Goal: Task Accomplishment & Management: Manage account settings

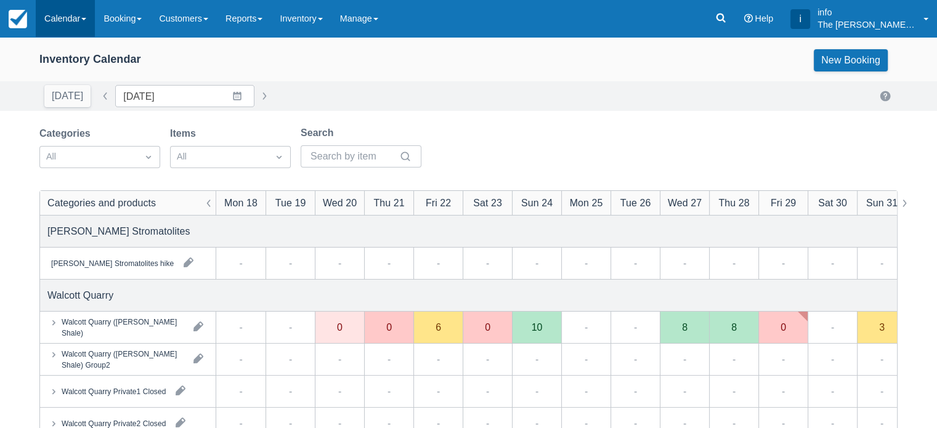
click at [79, 15] on link "Calendar" at bounding box center [65, 18] width 59 height 37
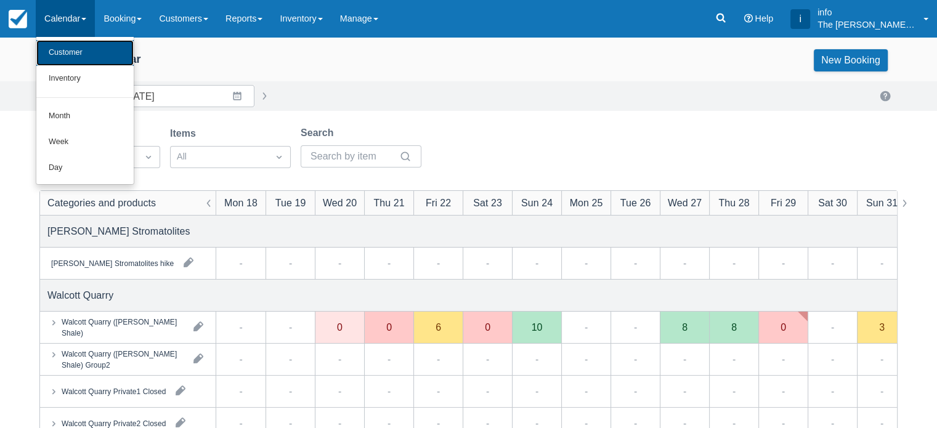
click at [63, 58] on link "Customer" at bounding box center [84, 53] width 97 height 26
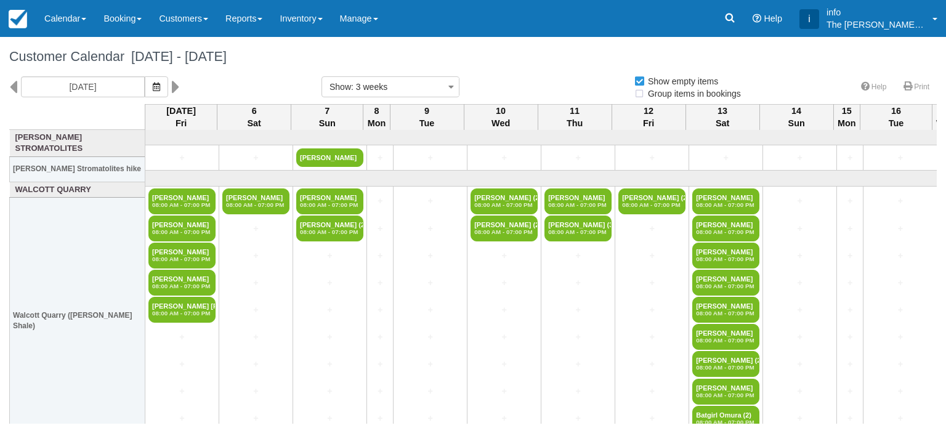
select select
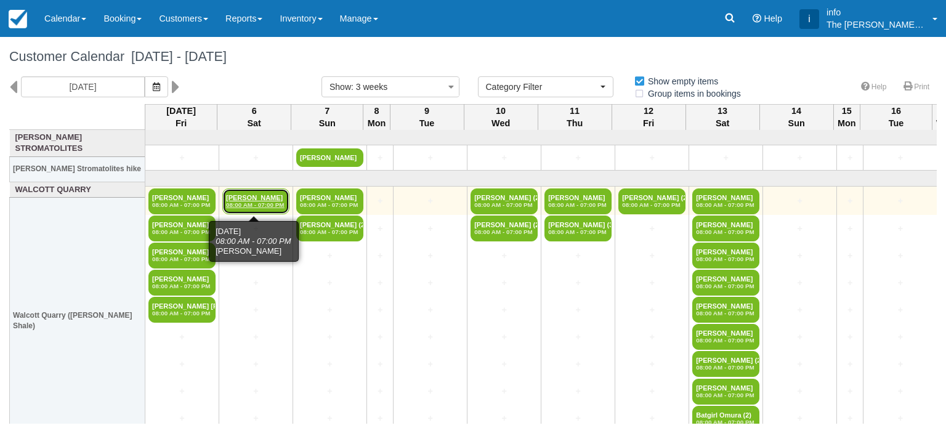
click at [253, 201] on em "08:00 AM - 07:00 PM" at bounding box center [256, 204] width 60 height 7
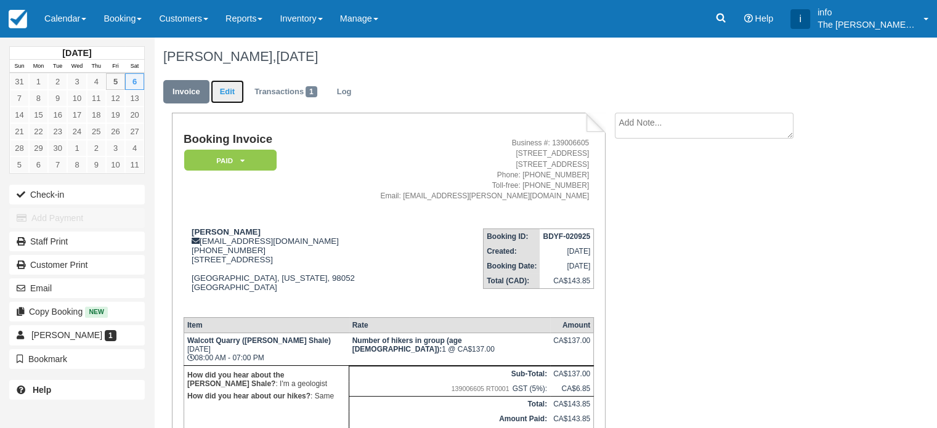
click at [234, 92] on link "Edit" at bounding box center [227, 92] width 33 height 24
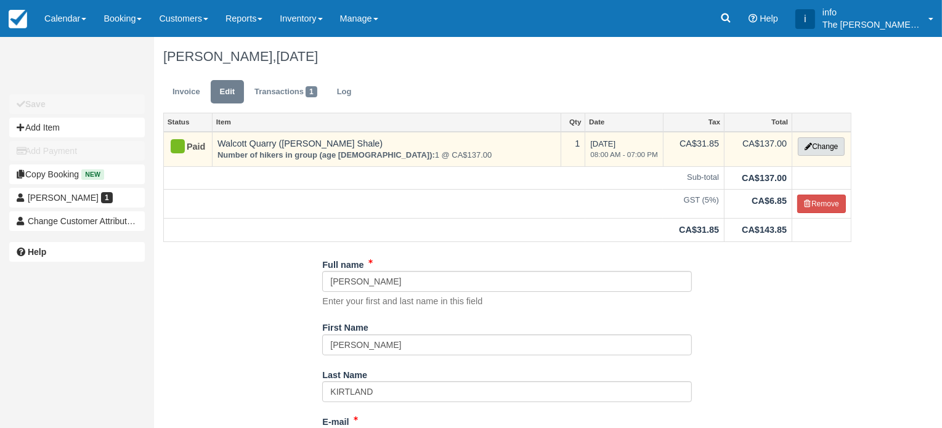
click at [838, 148] on button "Change" at bounding box center [821, 146] width 47 height 18
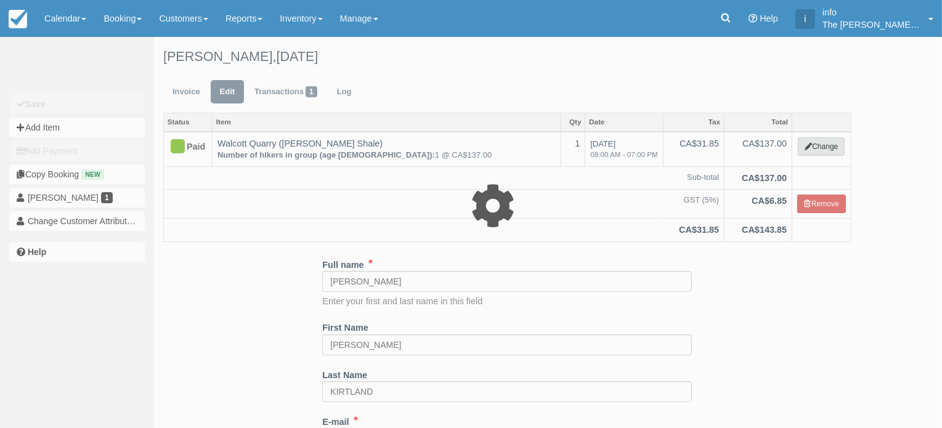
select select "2"
type input "137.00"
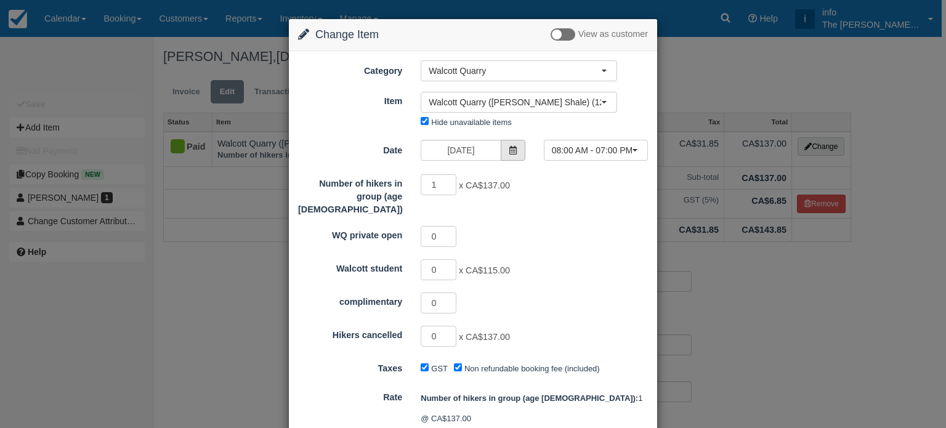
click at [510, 147] on icon at bounding box center [513, 150] width 9 height 9
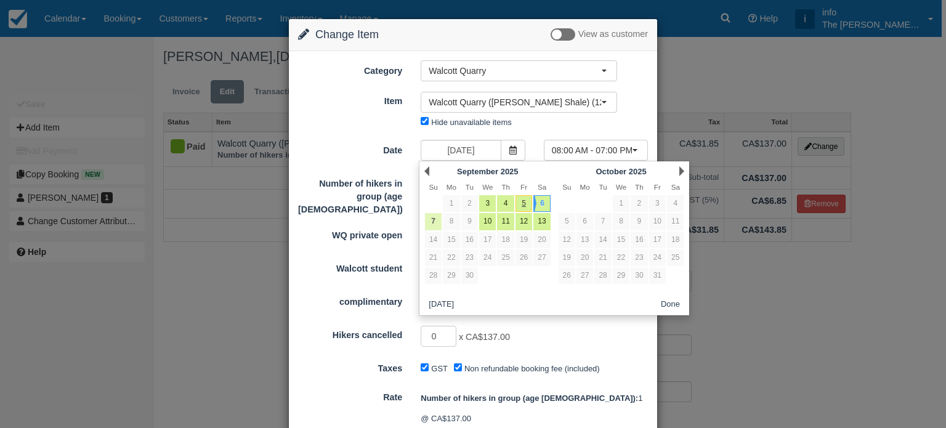
click at [430, 221] on link "7" at bounding box center [433, 221] width 17 height 17
type input "Sun 07 September 2025"
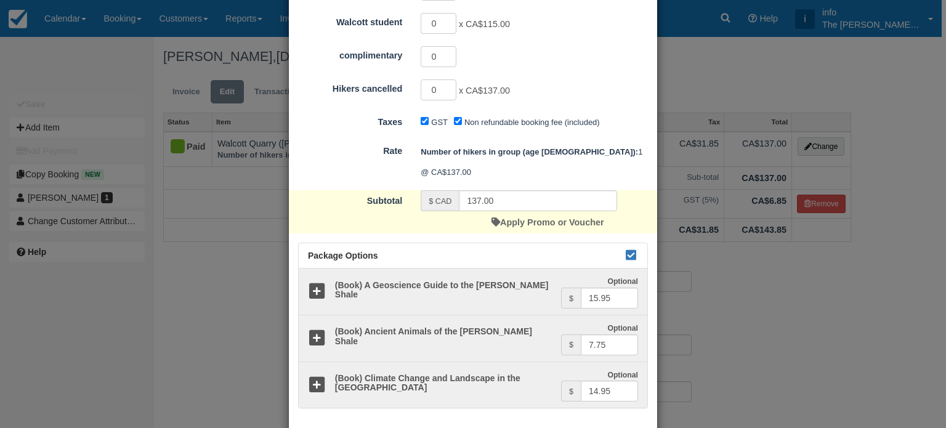
scroll to position [273, 0]
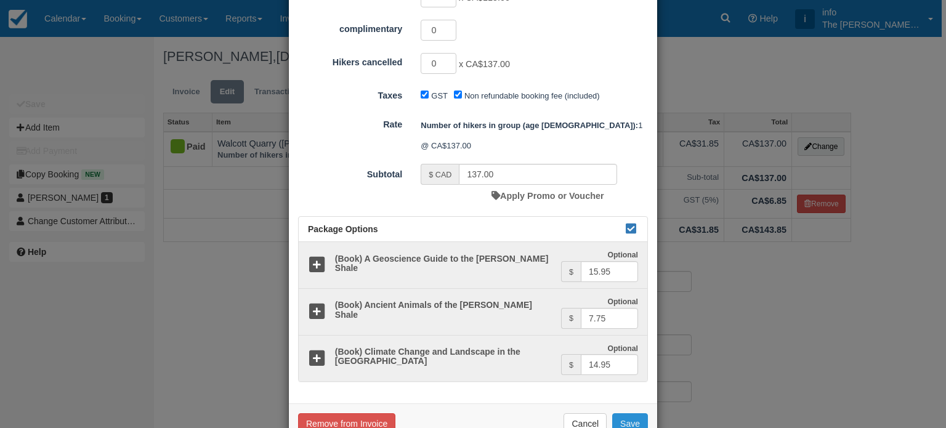
click at [628, 413] on button "Save" at bounding box center [630, 423] width 36 height 21
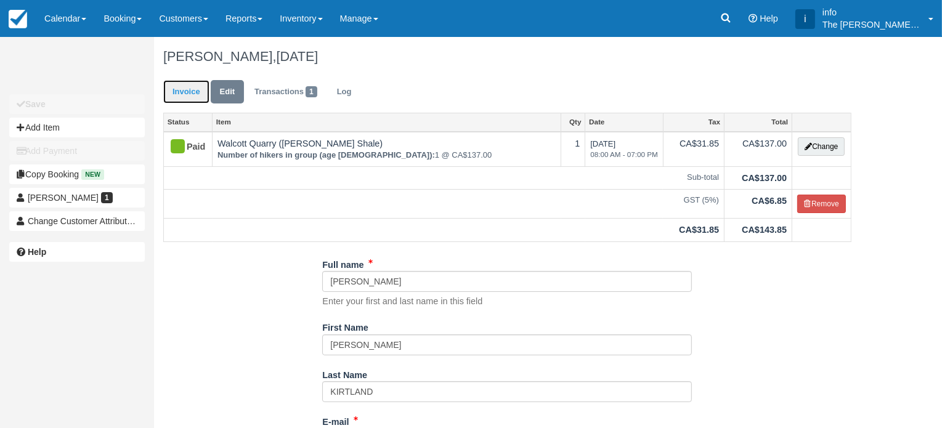
click at [180, 92] on link "Invoice" at bounding box center [186, 92] width 46 height 24
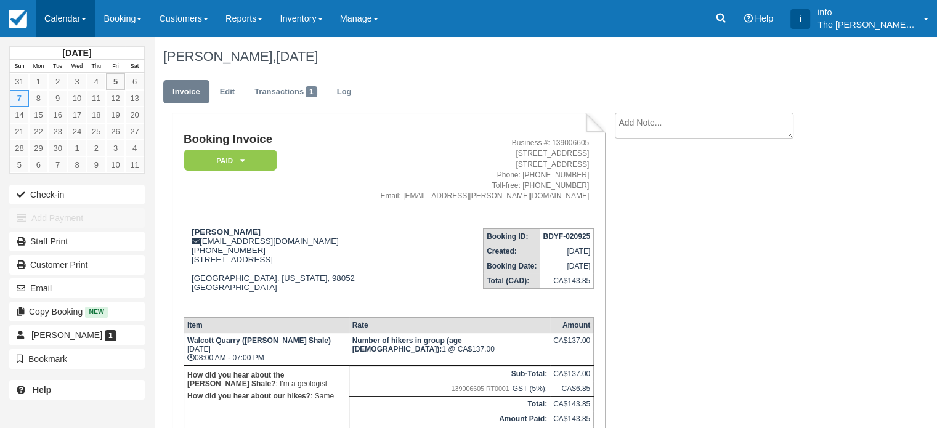
click at [40, 18] on link "Calendar" at bounding box center [65, 18] width 59 height 37
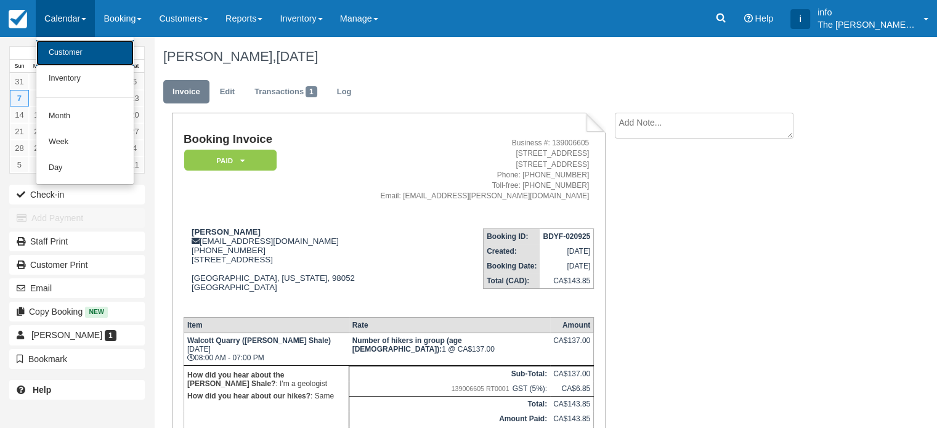
click at [70, 60] on link "Customer" at bounding box center [84, 53] width 97 height 26
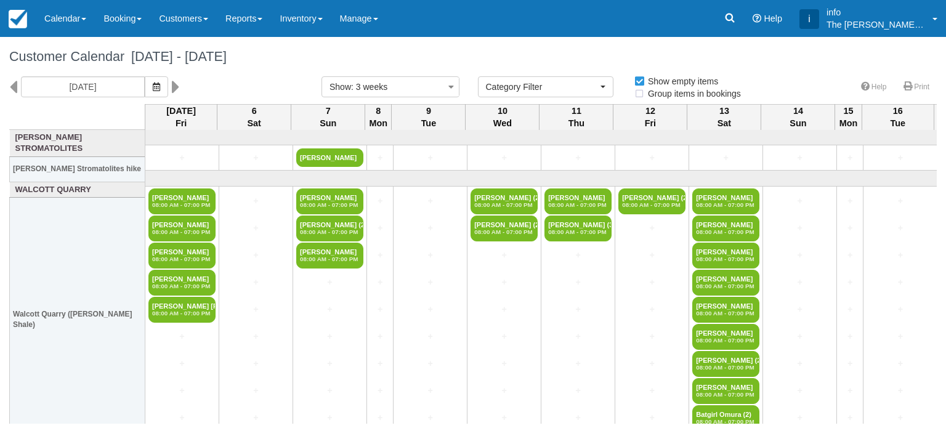
select select
click at [81, 19] on link "Calendar" at bounding box center [65, 18] width 59 height 37
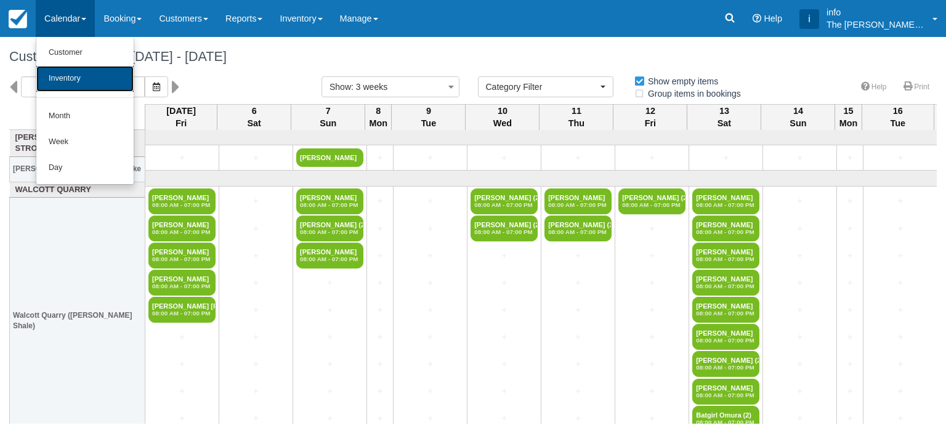
click at [75, 87] on link "Inventory" at bounding box center [84, 79] width 97 height 26
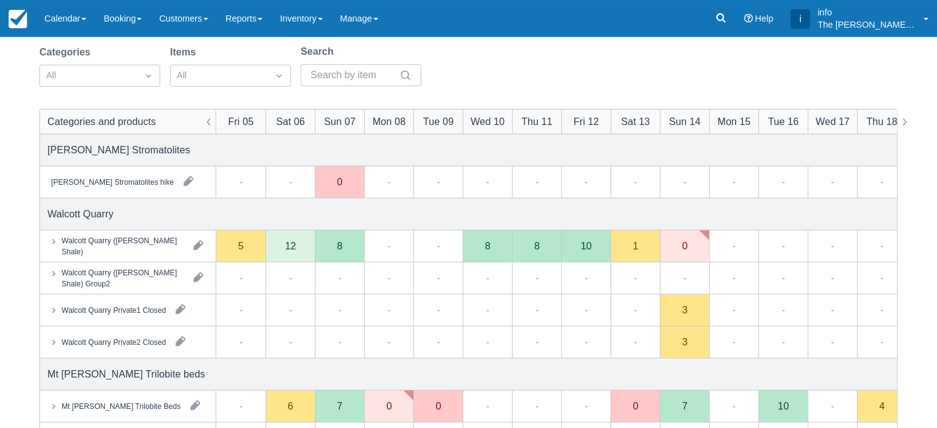
scroll to position [123, 0]
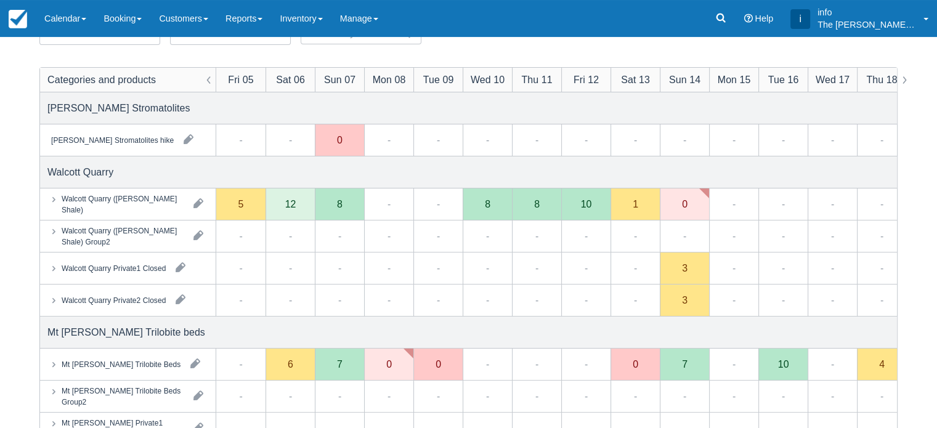
click at [161, 211] on div "Walcott Quarry (Burgess Shale)" at bounding box center [128, 204] width 176 height 31
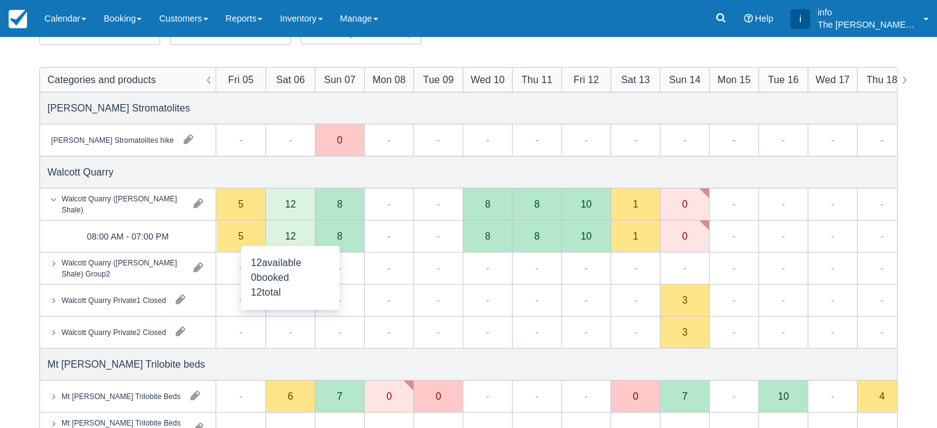
click at [291, 243] on div "12" at bounding box center [290, 237] width 49 height 32
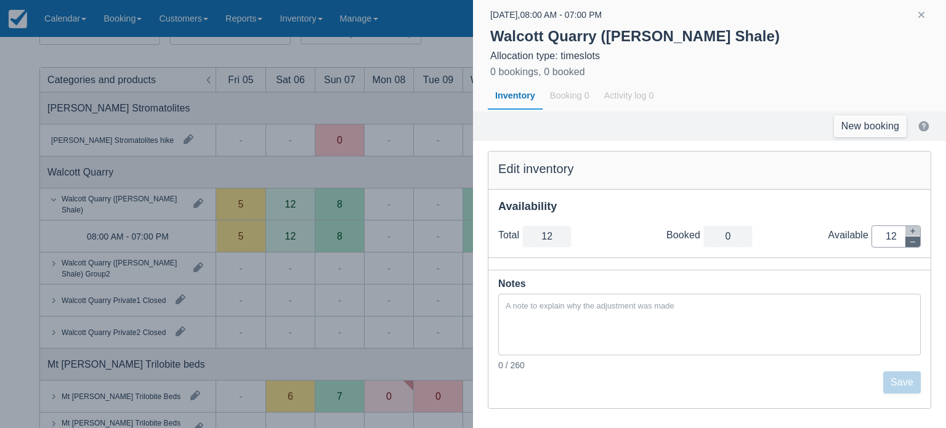
click at [916, 239] on icon "button" at bounding box center [912, 241] width 7 height 7
type input "11"
click at [916, 239] on icon "button" at bounding box center [912, 241] width 7 height 7
type input "10"
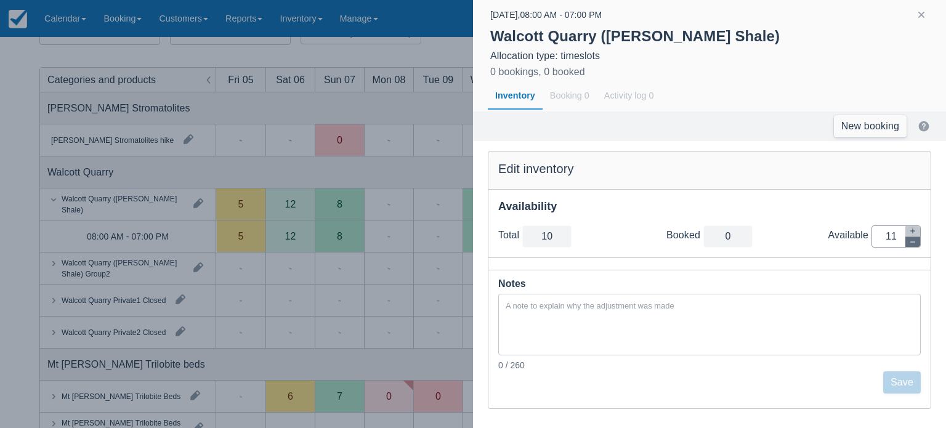
type input "10"
click at [916, 239] on icon "button" at bounding box center [912, 241] width 7 height 7
type input "9"
click at [916, 239] on icon "button" at bounding box center [912, 241] width 7 height 7
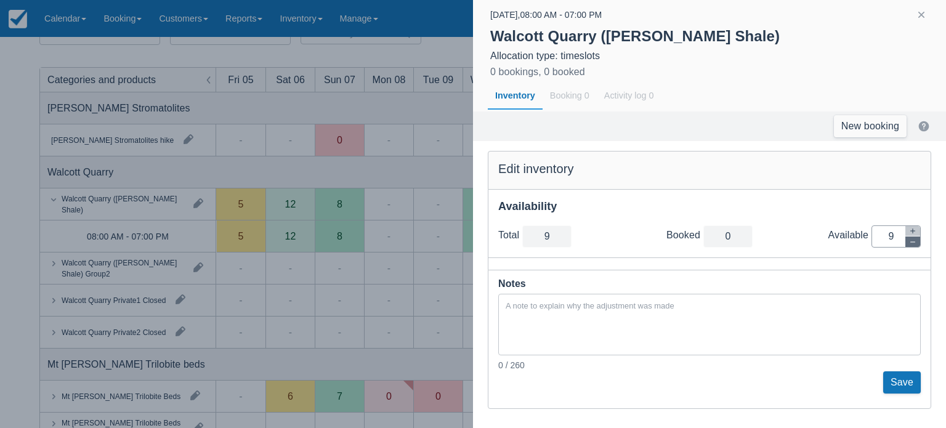
type input "8"
click at [916, 239] on icon "button" at bounding box center [912, 241] width 7 height 7
type input "7"
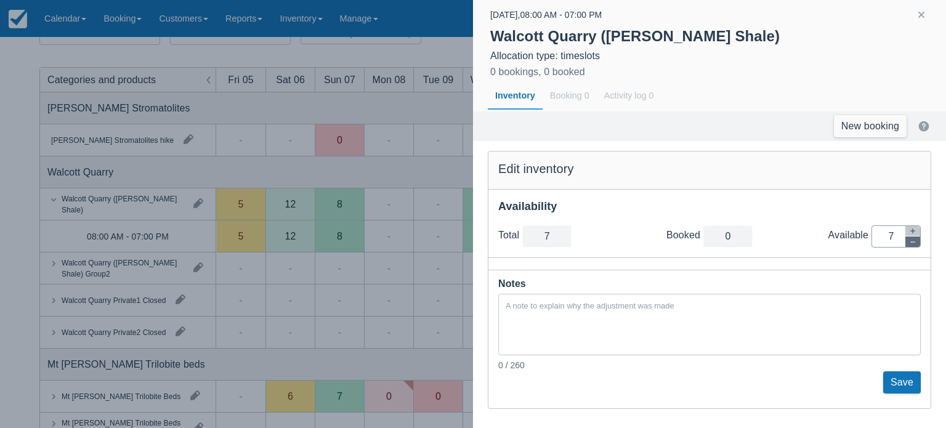
click at [916, 239] on icon "button" at bounding box center [912, 241] width 7 height 7
type input "6"
click at [916, 239] on icon "button" at bounding box center [912, 241] width 7 height 7
type input "5"
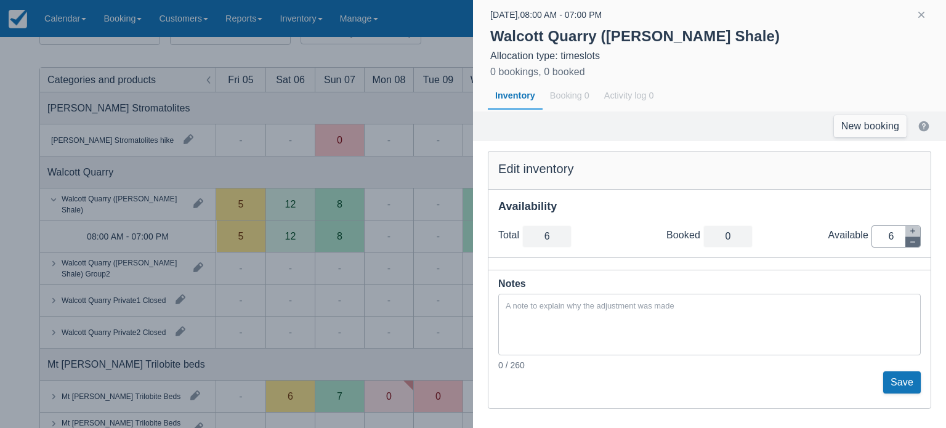
type input "5"
click at [916, 239] on icon "button" at bounding box center [912, 241] width 7 height 7
type input "4"
click at [916, 239] on icon "button" at bounding box center [912, 241] width 7 height 7
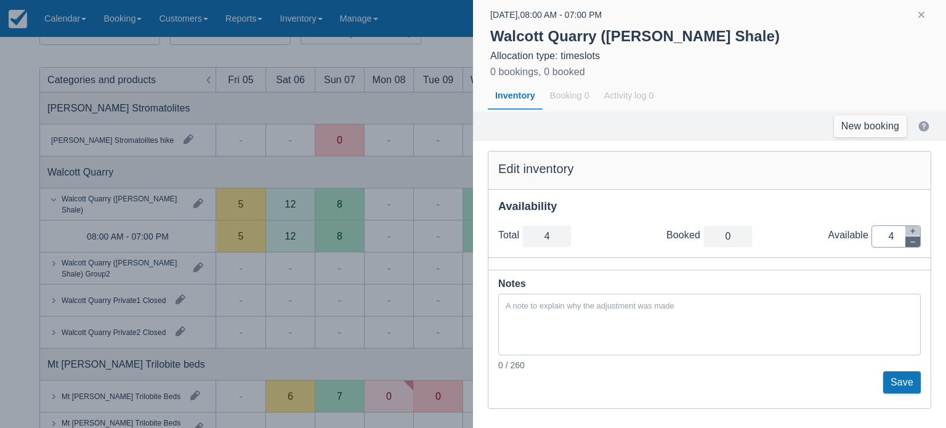
type input "3"
click at [916, 239] on icon "button" at bounding box center [912, 241] width 7 height 7
type input "2"
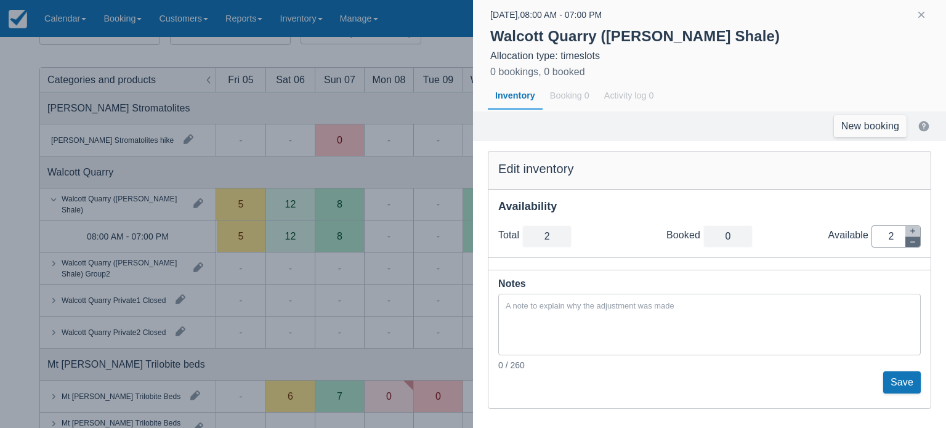
click at [916, 239] on icon "button" at bounding box center [912, 241] width 7 height 7
type input "1"
click at [916, 239] on icon "button" at bounding box center [912, 241] width 7 height 7
type input "0"
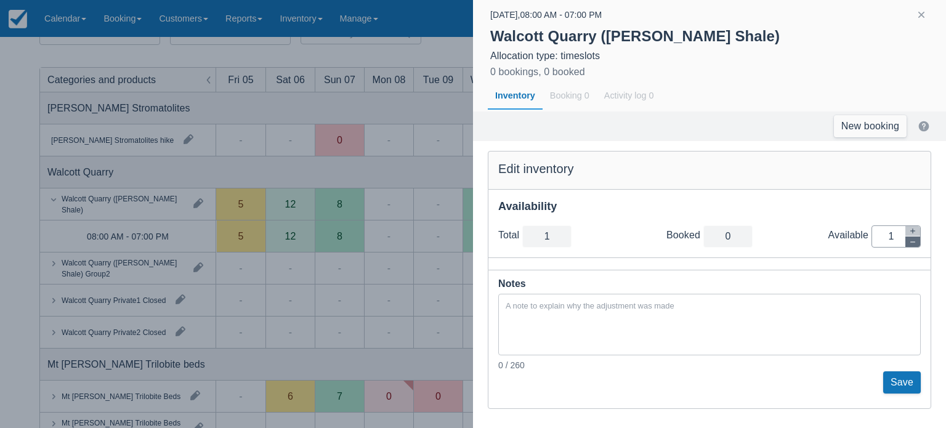
type input "0"
click at [913, 382] on button "Save" at bounding box center [903, 383] width 38 height 22
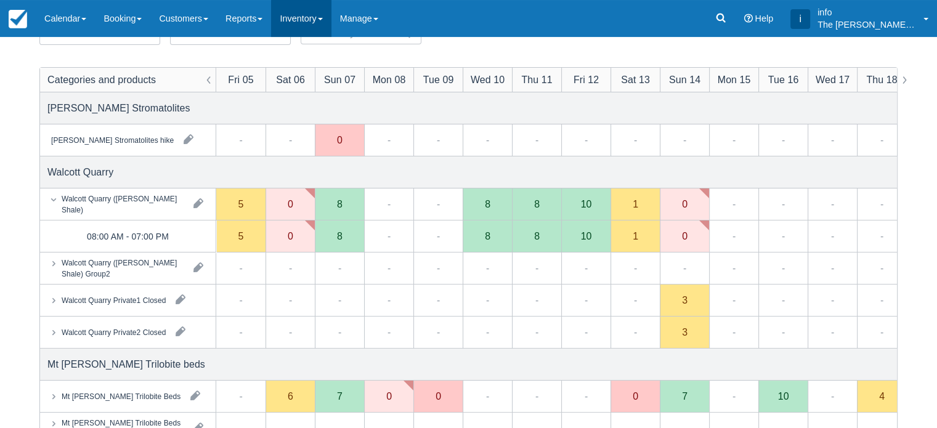
click at [296, 18] on link "Inventory" at bounding box center [301, 18] width 60 height 37
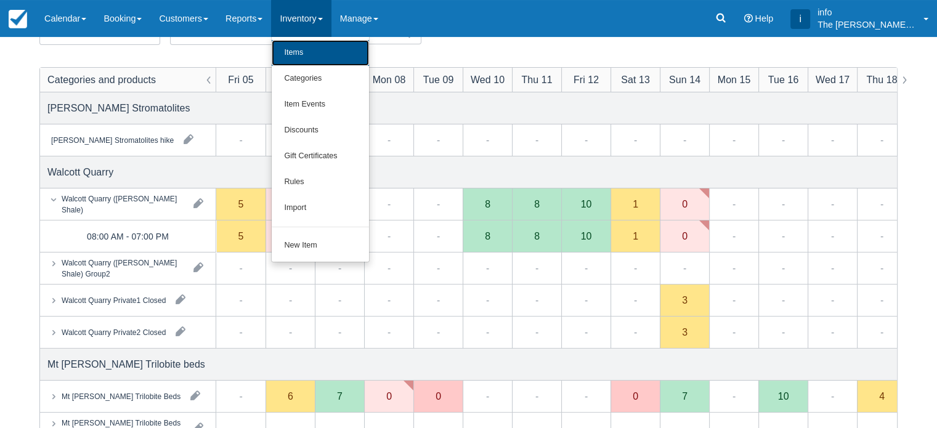
click at [312, 59] on link "Items" at bounding box center [320, 53] width 97 height 26
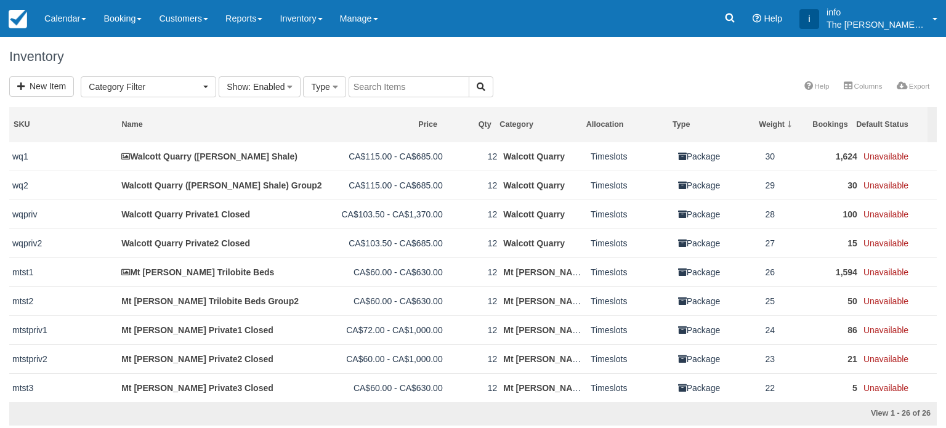
select select
click at [317, 13] on link "Inventory" at bounding box center [301, 18] width 60 height 37
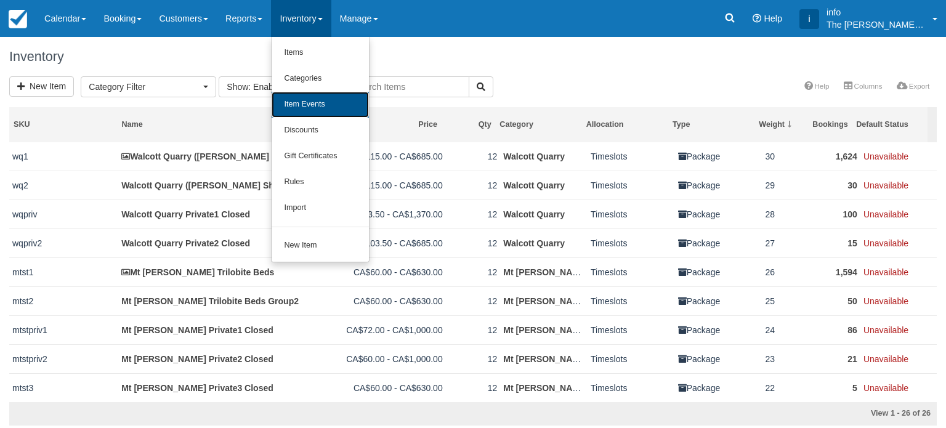
click at [320, 100] on link "Item Events" at bounding box center [320, 105] width 97 height 26
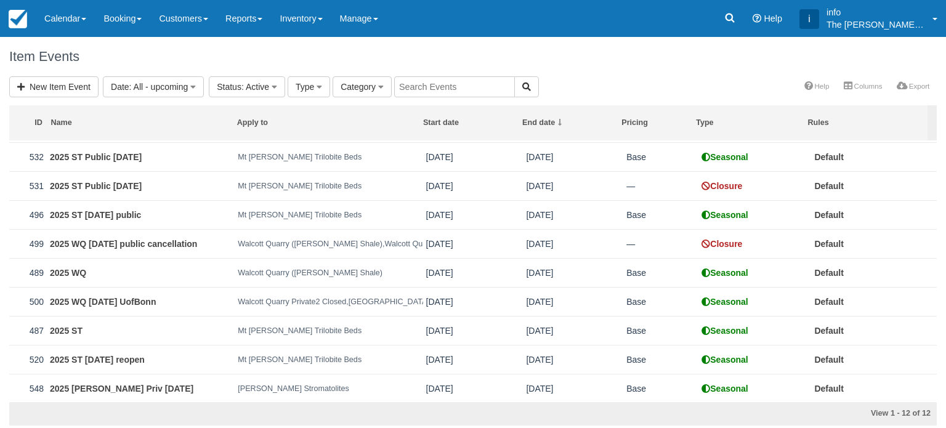
scroll to position [83, 0]
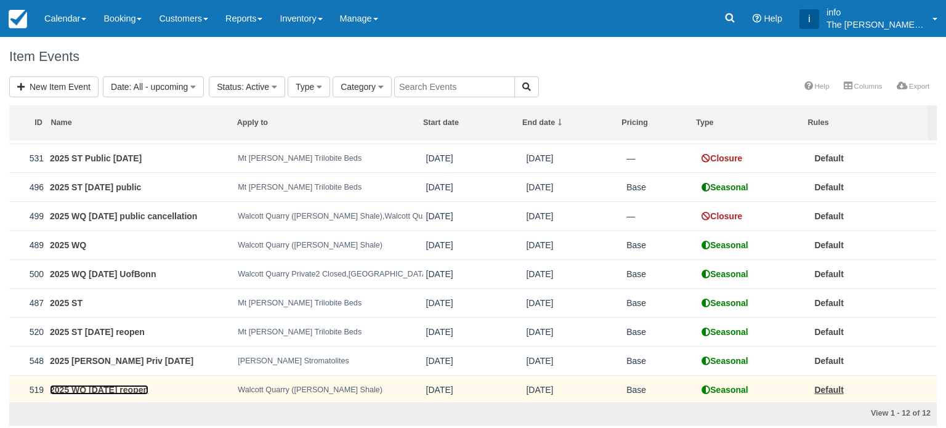
click at [117, 389] on link "2025 WQ [DATE] reopen" at bounding box center [99, 390] width 99 height 10
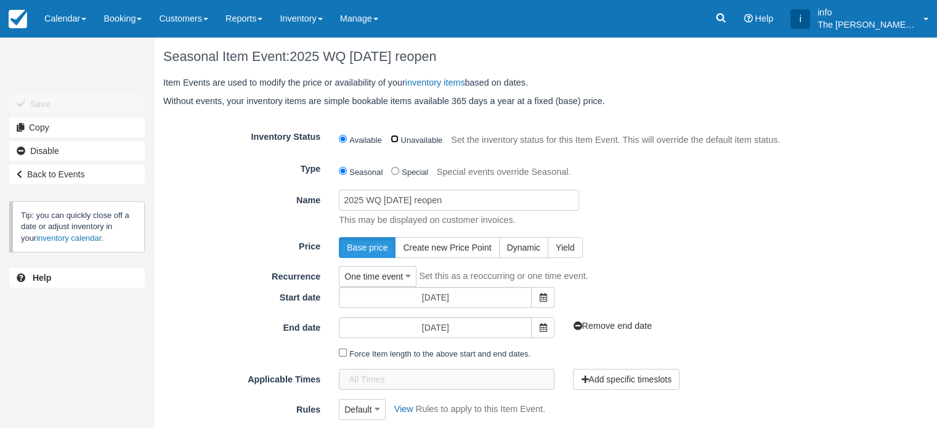
click at [394, 139] on input "Unavailable" at bounding box center [395, 139] width 8 height 8
radio input "true"
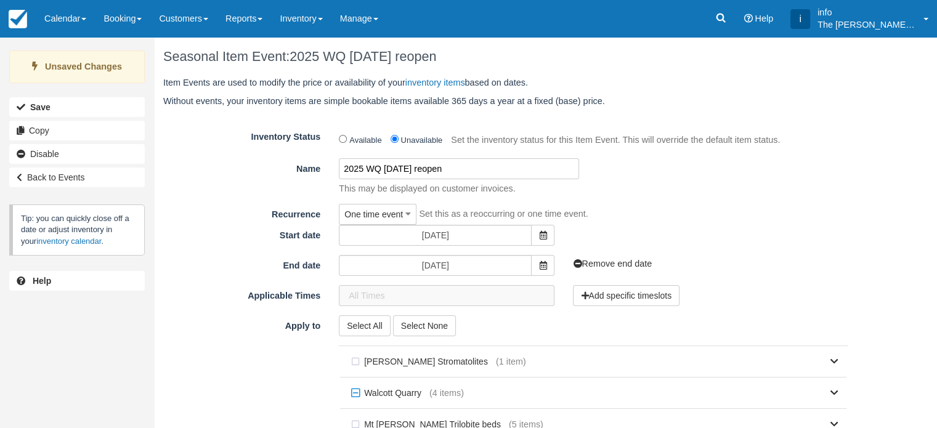
drag, startPoint x: 410, startPoint y: 169, endPoint x: 436, endPoint y: 169, distance: 25.9
click at [436, 169] on input "2025 WQ Sep 6 reopen" at bounding box center [459, 168] width 240 height 21
type input "2025 WQ Sep 6 closure"
click at [640, 168] on div "2025 WQ Sep 6 closure This may be displayed on customer invoices." at bounding box center [593, 176] width 527 height 37
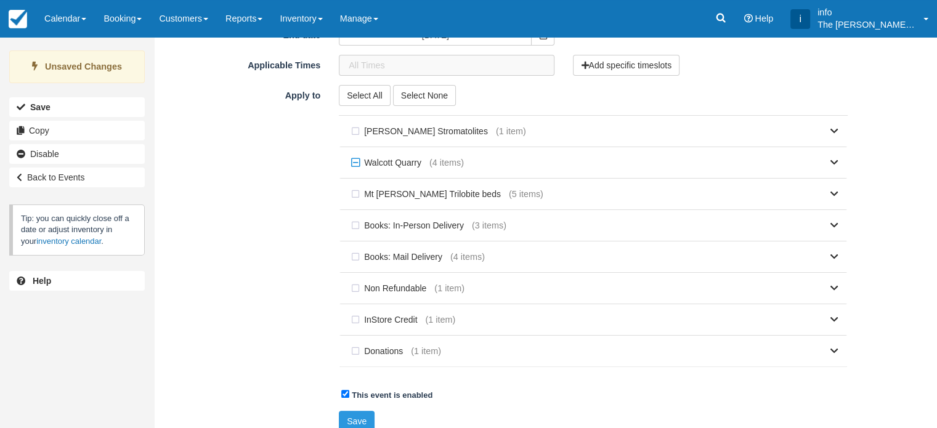
scroll to position [242, 0]
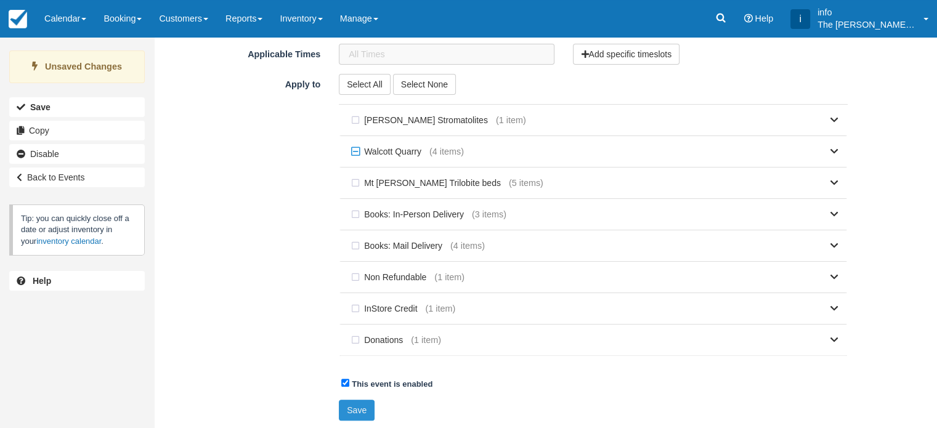
click at [352, 413] on button "Save" at bounding box center [357, 410] width 36 height 21
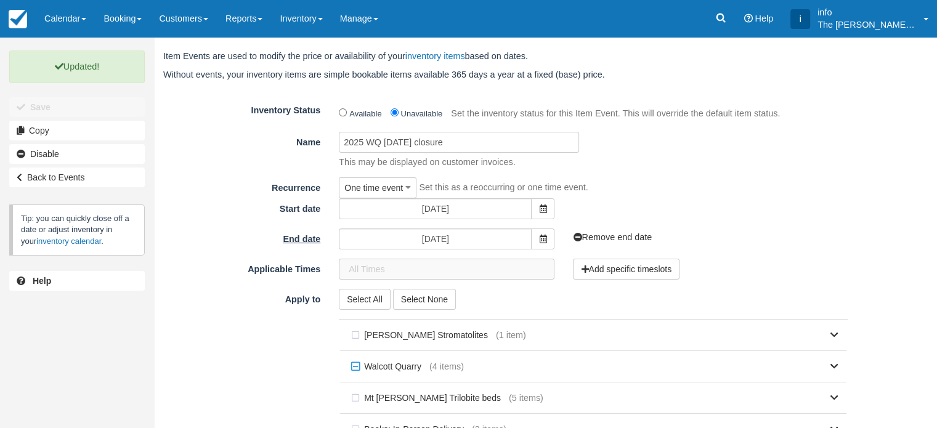
scroll to position [0, 0]
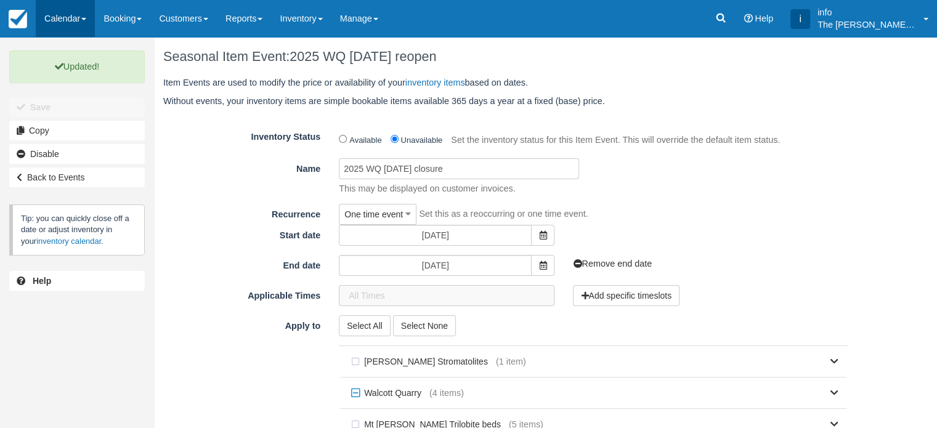
click at [80, 17] on link "Calendar" at bounding box center [65, 18] width 59 height 37
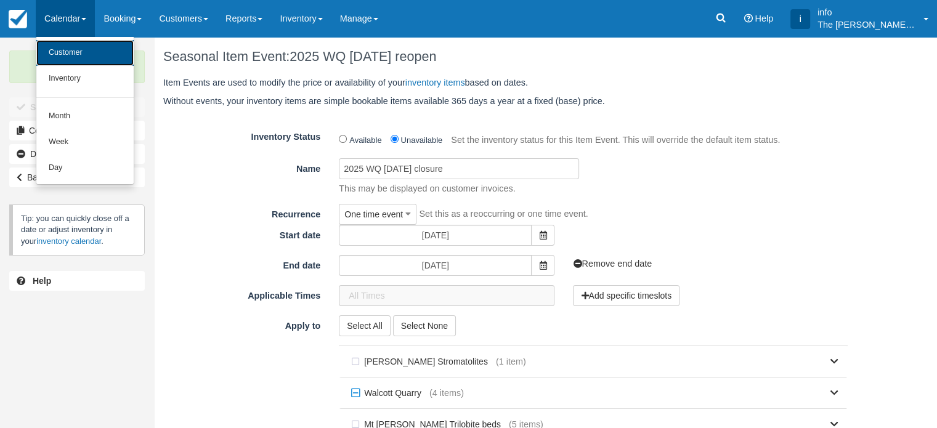
click at [75, 49] on link "Customer" at bounding box center [84, 53] width 97 height 26
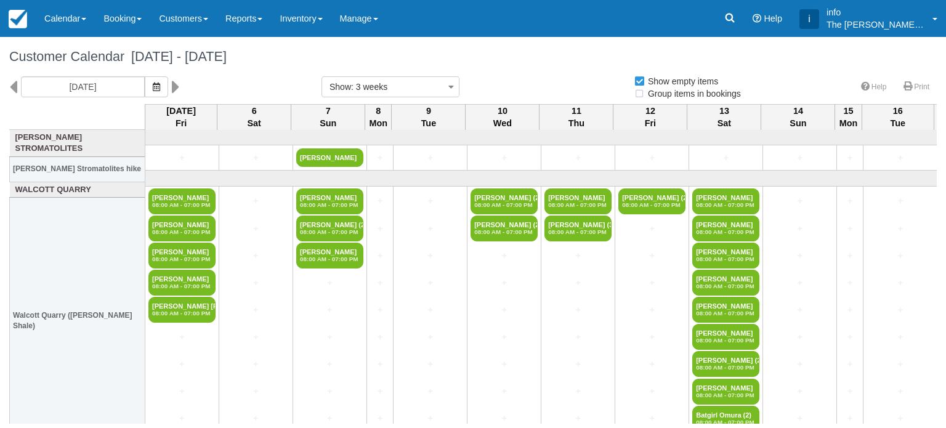
select select
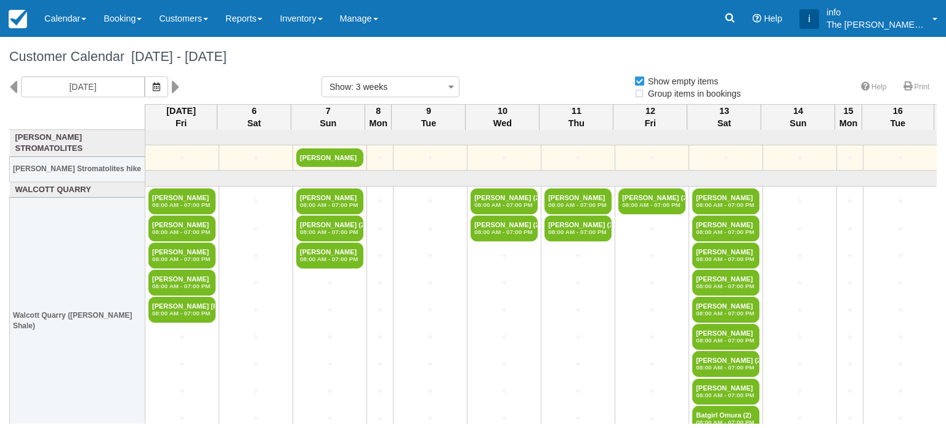
select select
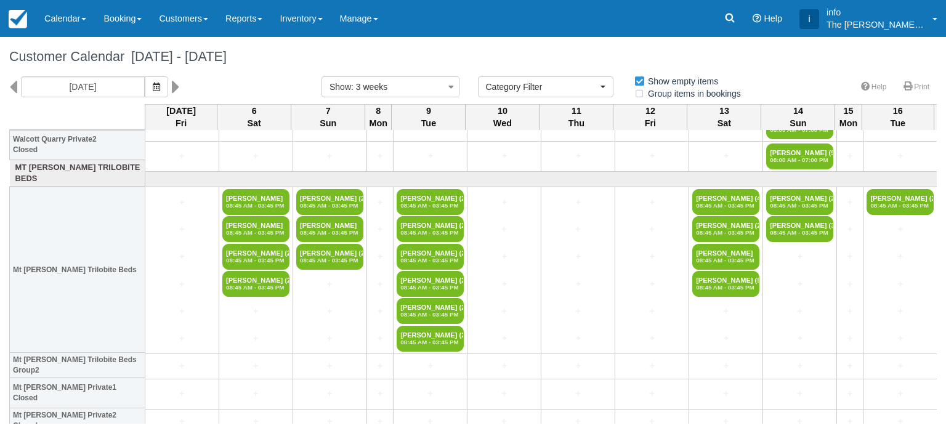
scroll to position [370, 0]
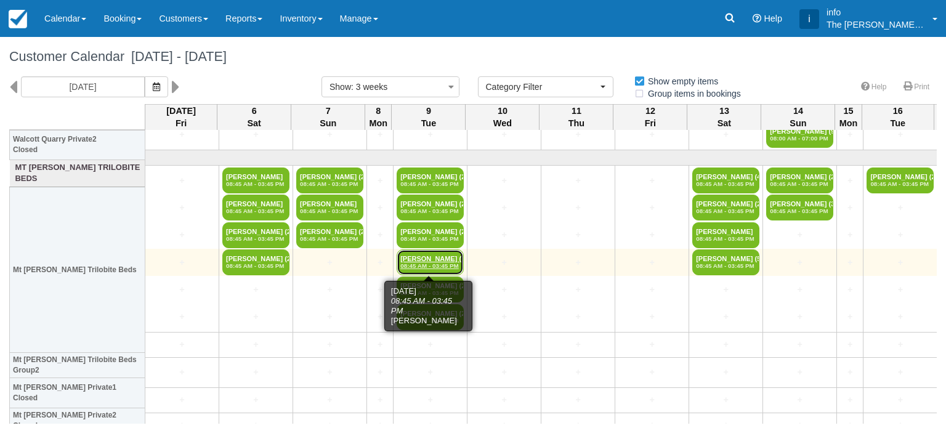
click at [441, 258] on link "[PERSON_NAME] (2) 08:45 AM - 03:45 PM" at bounding box center [430, 263] width 67 height 26
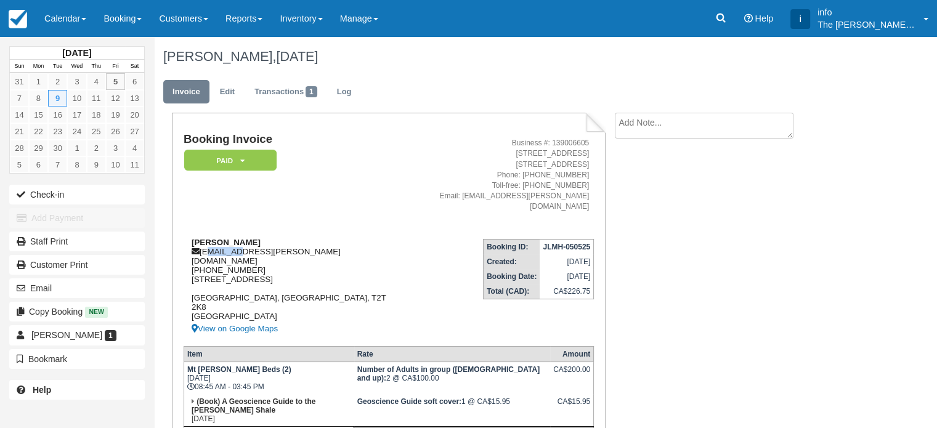
drag, startPoint x: 203, startPoint y: 242, endPoint x: 236, endPoint y: 241, distance: 32.7
click at [236, 241] on div "[PERSON_NAME] [EMAIL_ADDRESS][PERSON_NAME][DOMAIN_NAME] [PHONE_NUMBER] [STREET_…" at bounding box center [287, 287] width 207 height 99
drag, startPoint x: 201, startPoint y: 241, endPoint x: 264, endPoint y: 240, distance: 62.9
click at [264, 240] on div "[PERSON_NAME] [EMAIL_ADDRESS][PERSON_NAME][DOMAIN_NAME] [PHONE_NUMBER] [STREET_…" at bounding box center [287, 287] width 207 height 99
copy div "[EMAIL_ADDRESS][PERSON_NAME][DOMAIN_NAME]"
